Goal: Task Accomplishment & Management: Manage account settings

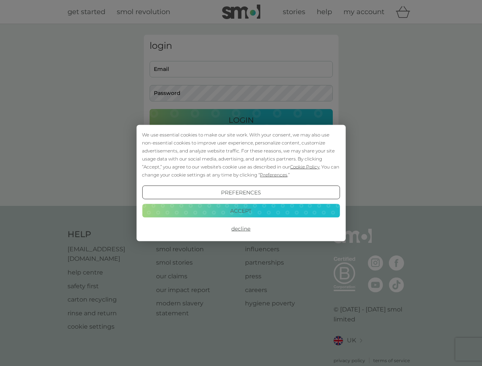
click at [305, 167] on span "Cookie Policy" at bounding box center [304, 167] width 29 height 6
click at [273, 175] on div "login Email Password Login ● ● ● ● ● ● ● ● ● ● ● ● ● ● ● ● ● ● ● ● ● ● ● ● ● ● …" at bounding box center [241, 115] width 195 height 161
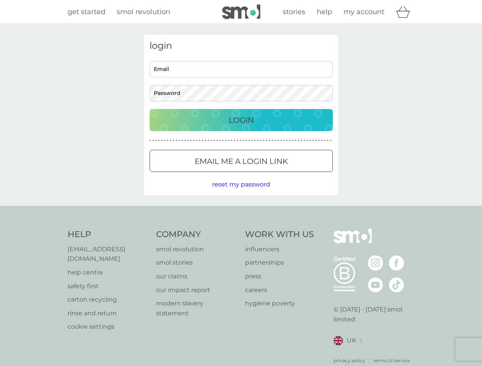
click at [241, 193] on div "login Email Password Login ● ● ● ● ● ● ● ● ● ● ● ● ● ● ● ● ● ● ● ● ● ● ● ● ● ● …" at bounding box center [241, 115] width 195 height 161
click at [241, 229] on div "Help [EMAIL_ADDRESS][DOMAIN_NAME] help centre safety first carton recycling rin…" at bounding box center [241, 296] width 347 height 135
click at [241, 211] on div "Help [EMAIL_ADDRESS][DOMAIN_NAME] help centre safety first carton recycling rin…" at bounding box center [241, 296] width 482 height 181
